Goal: Information Seeking & Learning: Learn about a topic

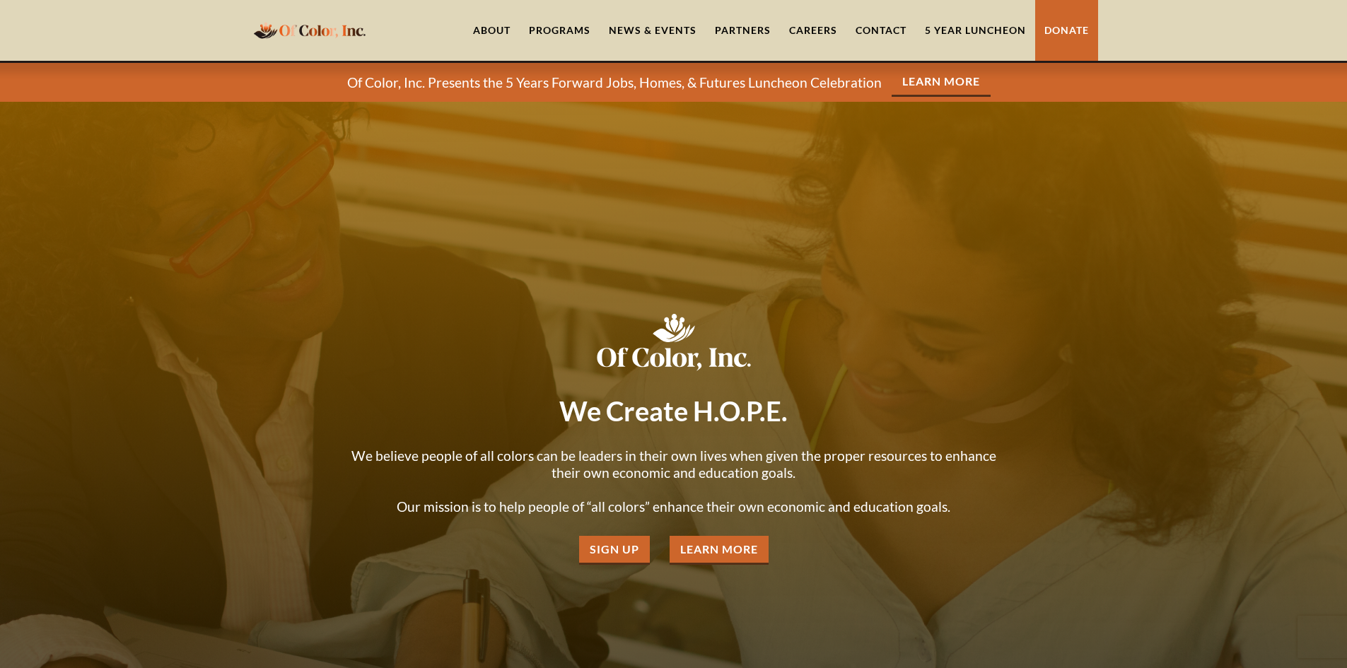
click at [576, 33] on div "Programs" at bounding box center [560, 30] width 62 height 14
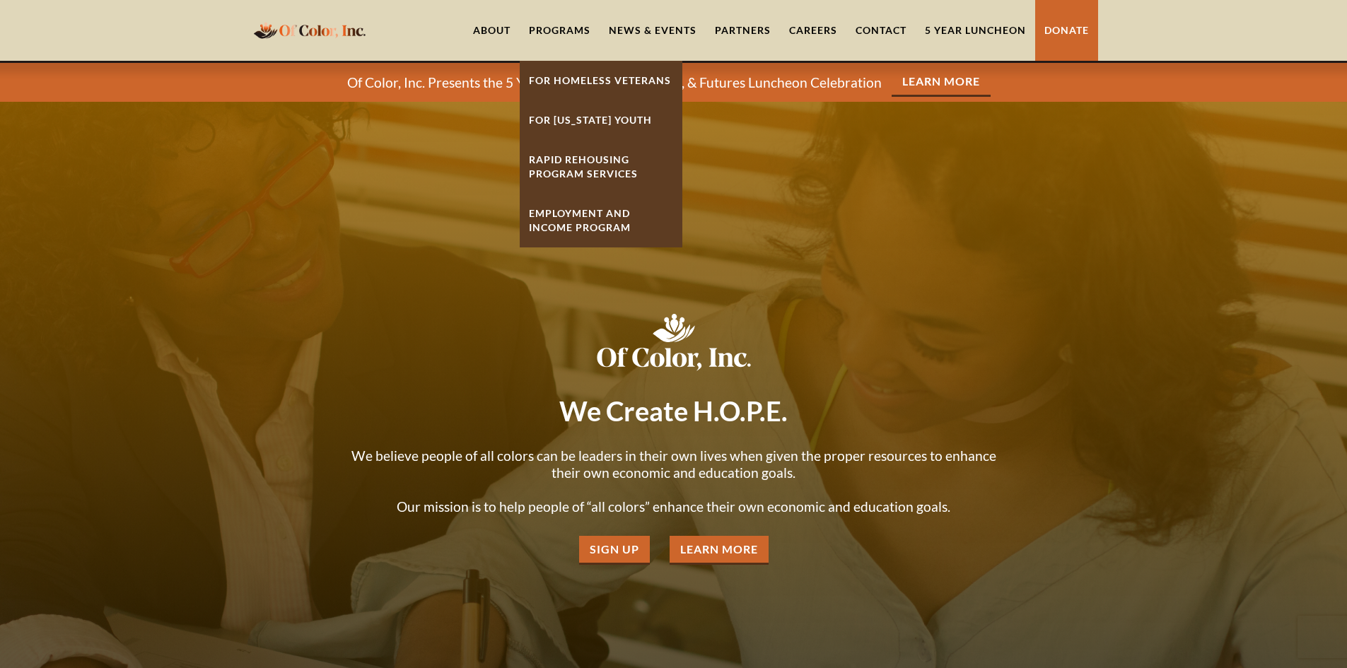
click at [597, 218] on link "Employment And Income Program" at bounding box center [601, 221] width 163 height 54
